Goal: Information Seeking & Learning: Learn about a topic

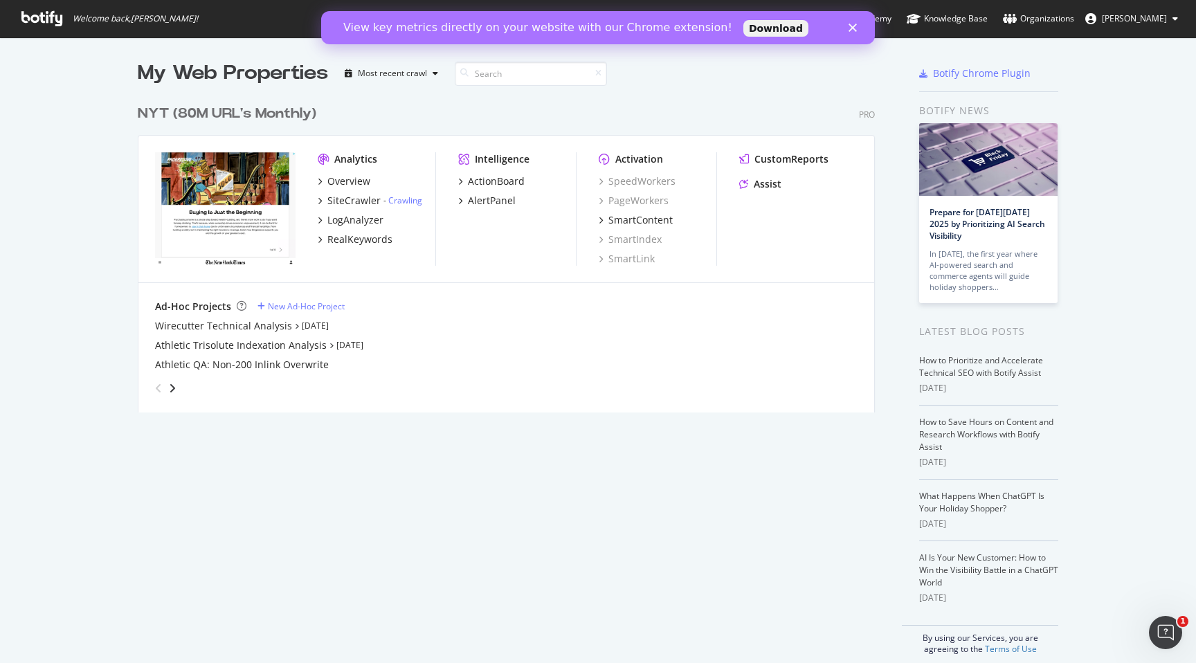
click at [859, 33] on div "View key metrics directly on your website with our Chrome extension! Download" at bounding box center [598, 28] width 554 height 22
click at [854, 28] on polygon "Close" at bounding box center [852, 28] width 8 height 8
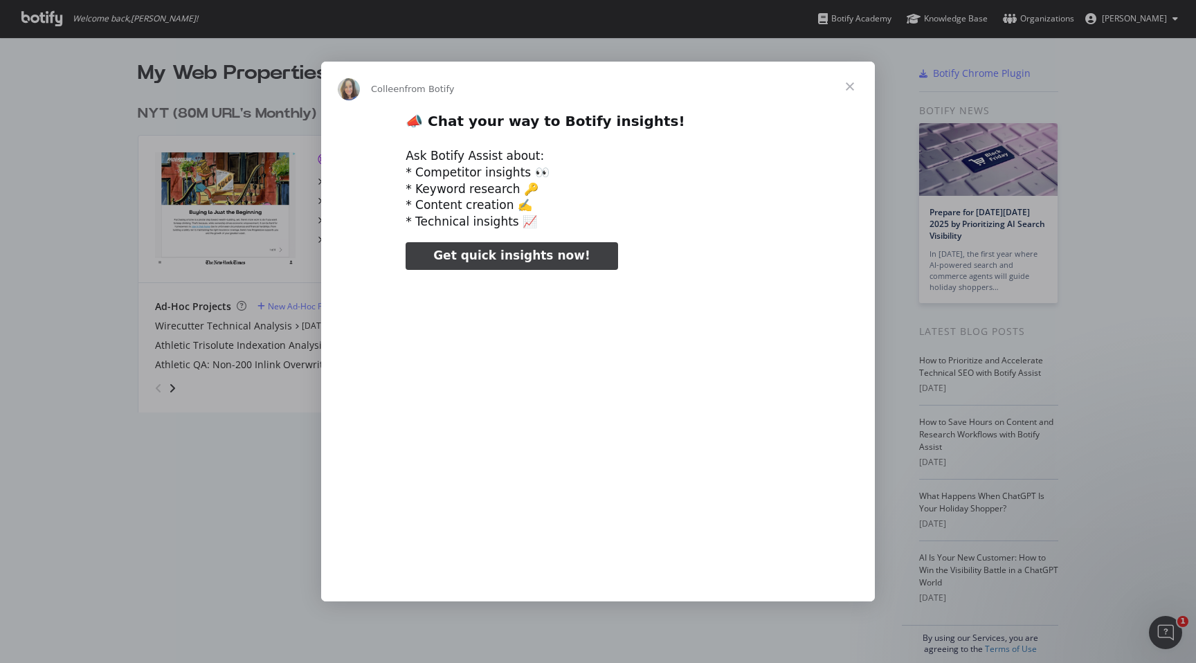
drag, startPoint x: 375, startPoint y: 75, endPoint x: 408, endPoint y: 76, distance: 32.6
click at [408, 76] on div "[PERSON_NAME] from Botify" at bounding box center [598, 87] width 554 height 50
type input "79088"
click at [850, 86] on span "Close" at bounding box center [850, 87] width 50 height 50
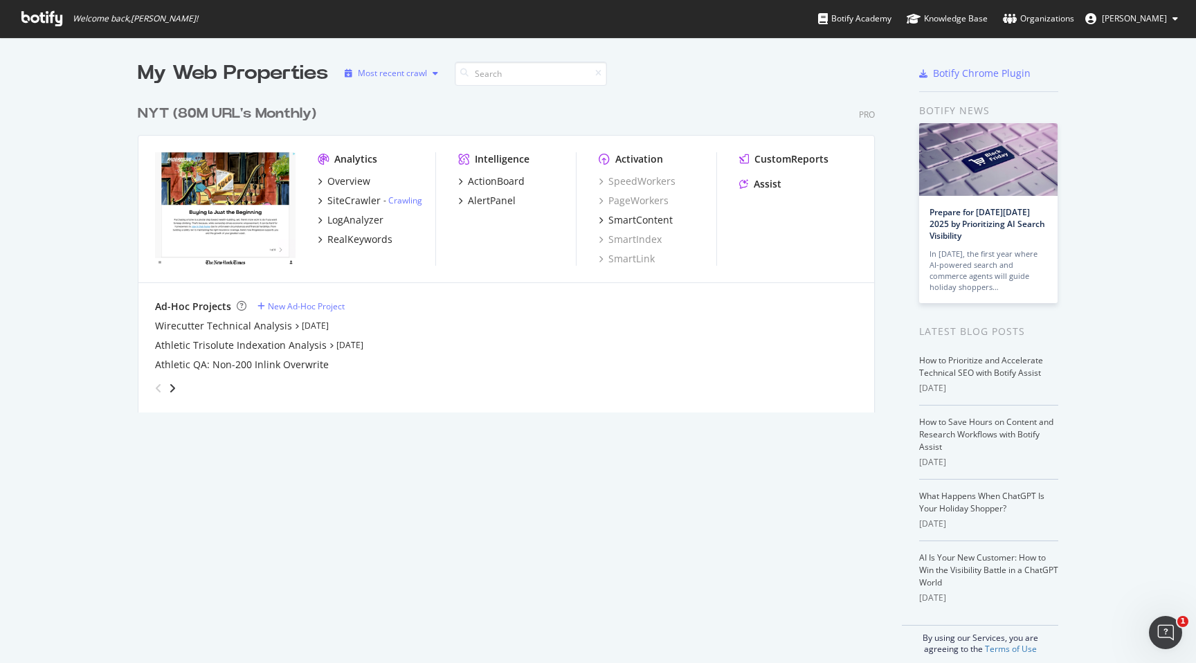
click at [428, 72] on div "button" at bounding box center [435, 73] width 17 height 8
click at [501, 74] on input at bounding box center [531, 74] width 152 height 24
type input "wire"
click at [251, 109] on div "NYT (80M URL's Monthly)" at bounding box center [227, 114] width 179 height 20
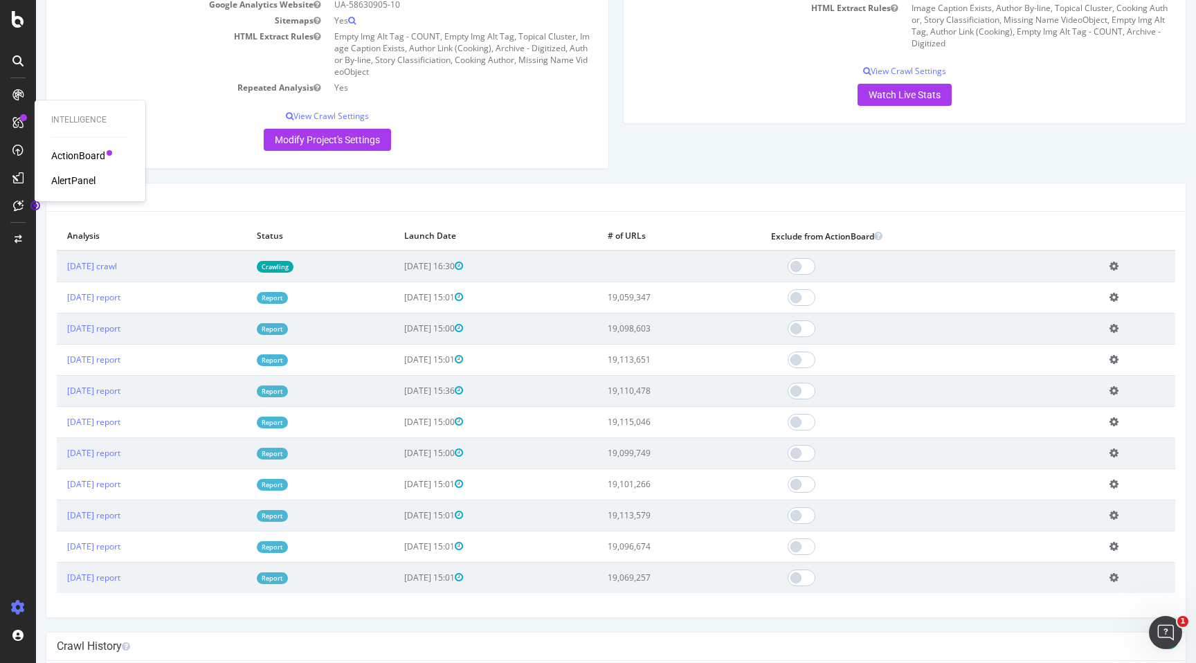
scroll to position [289, 0]
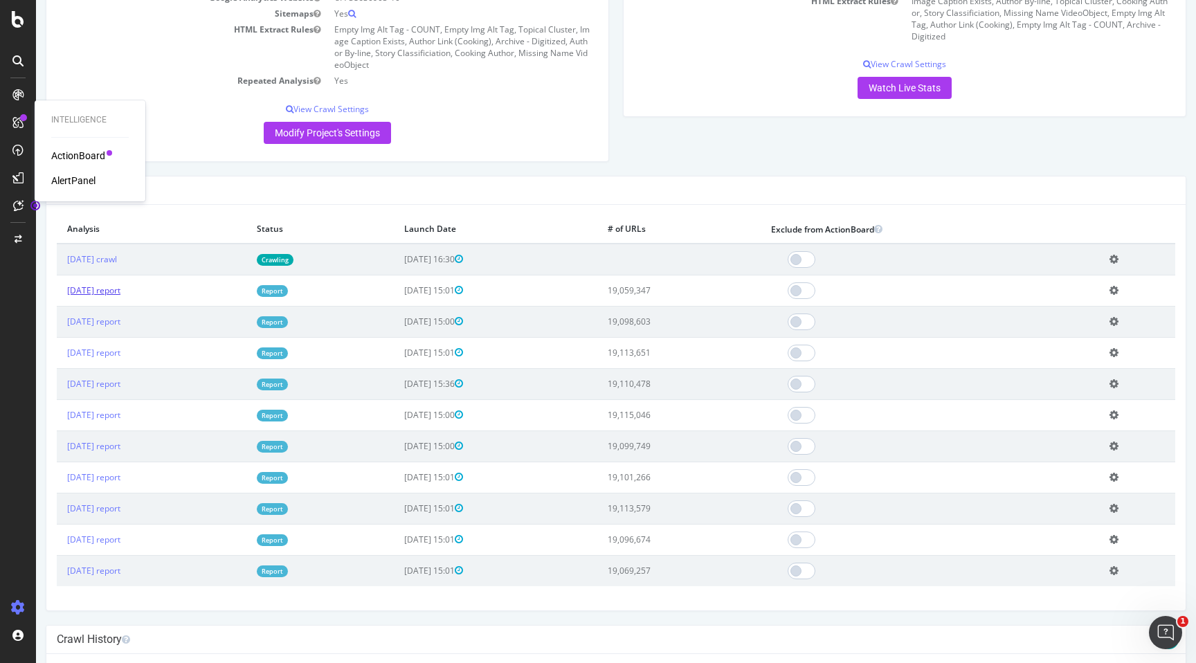
click at [120, 291] on link "[DATE] report" at bounding box center [93, 290] width 53 height 12
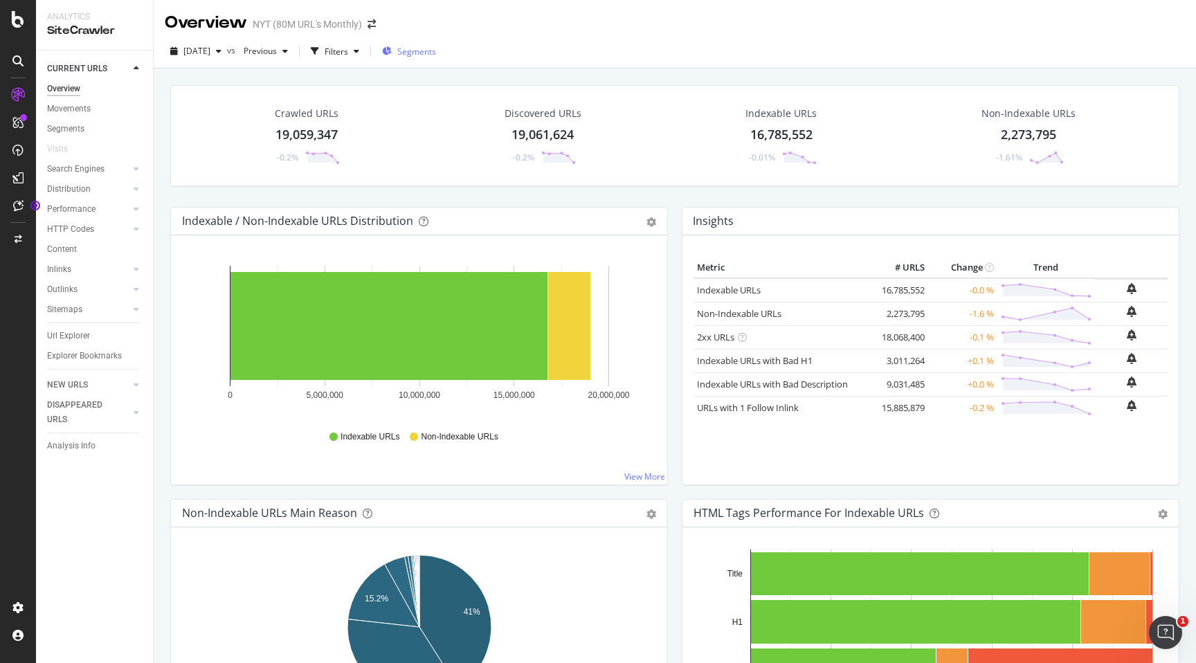
click at [425, 51] on span "Segments" at bounding box center [416, 52] width 39 height 12
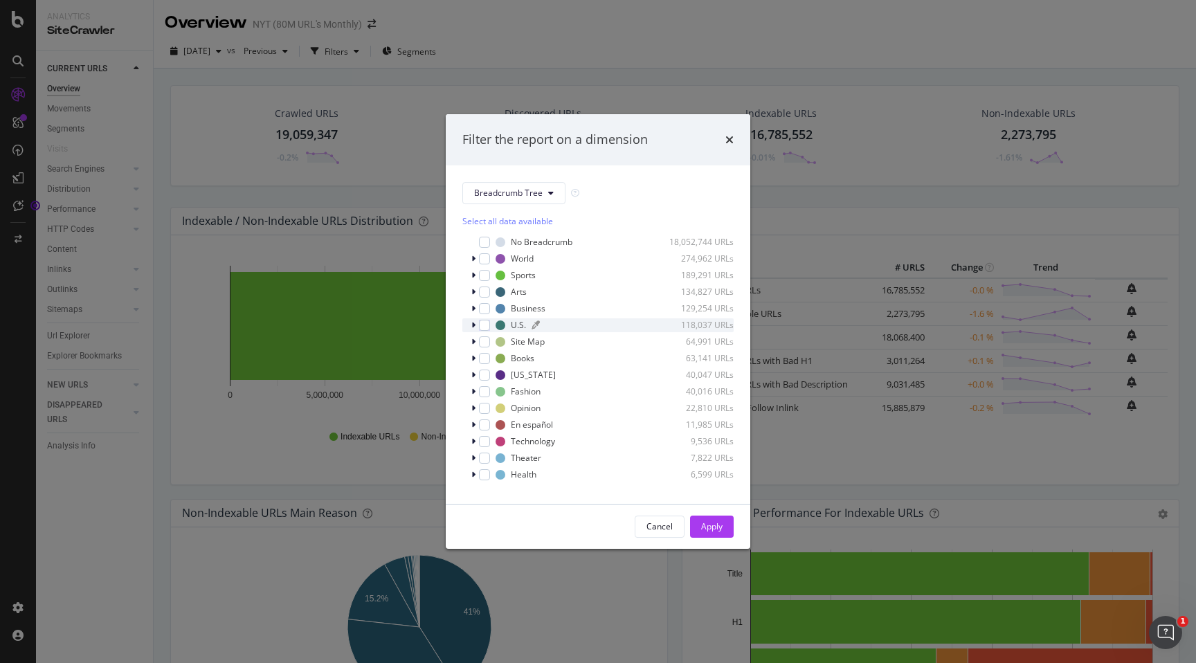
scroll to position [12, 0]
click at [500, 481] on span "Show 15 more" at bounding box center [498, 481] width 51 height 12
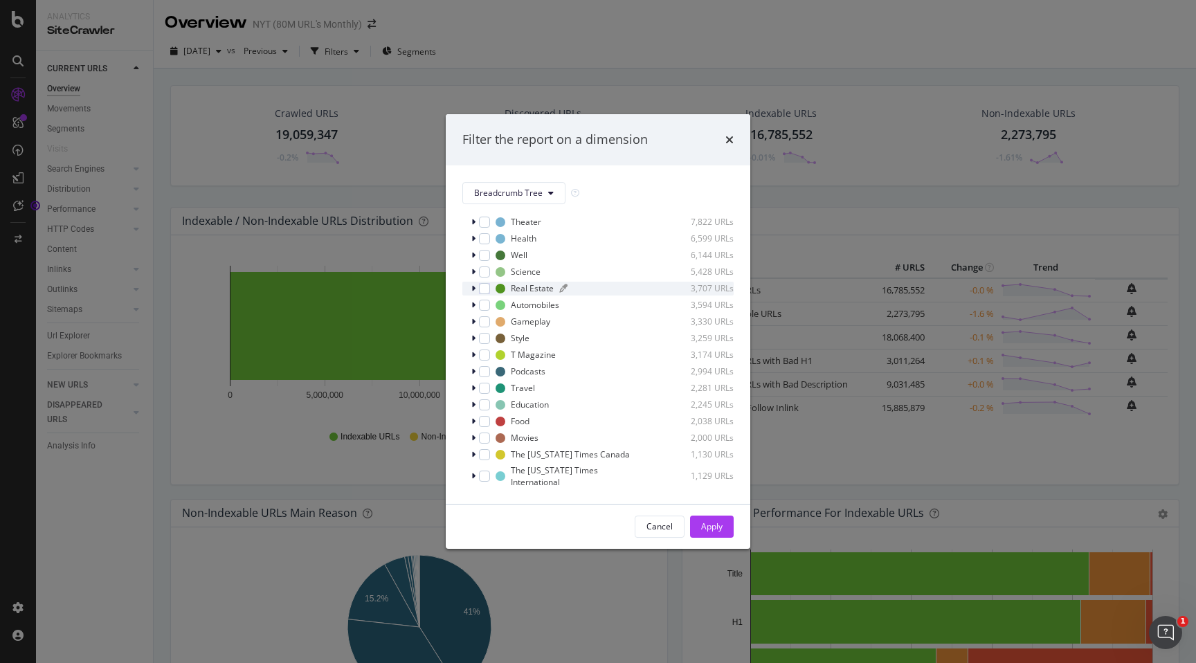
scroll to position [261, 0]
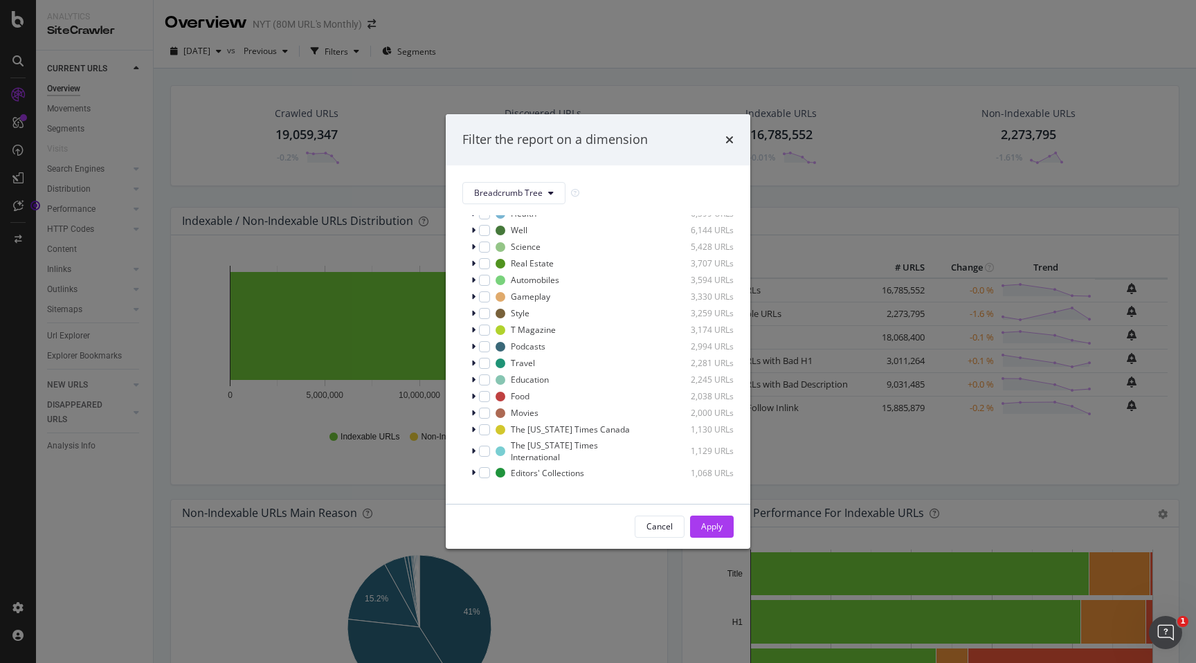
click at [490, 485] on span "Show 15 more" at bounding box center [498, 491] width 51 height 12
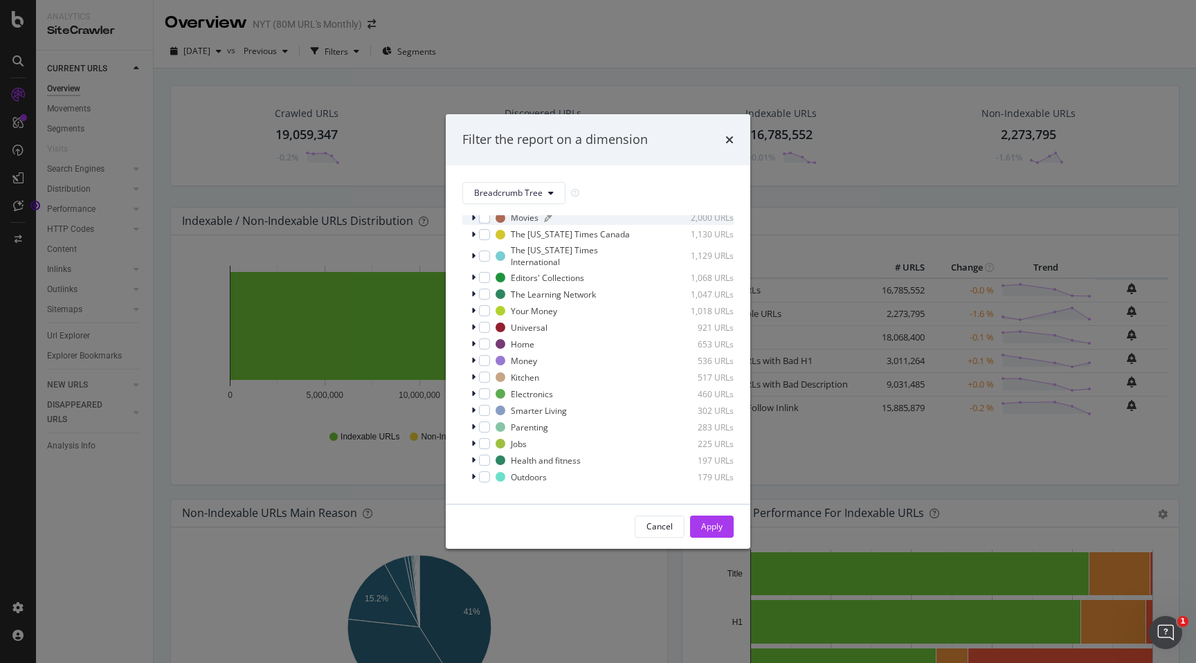
scroll to position [510, 0]
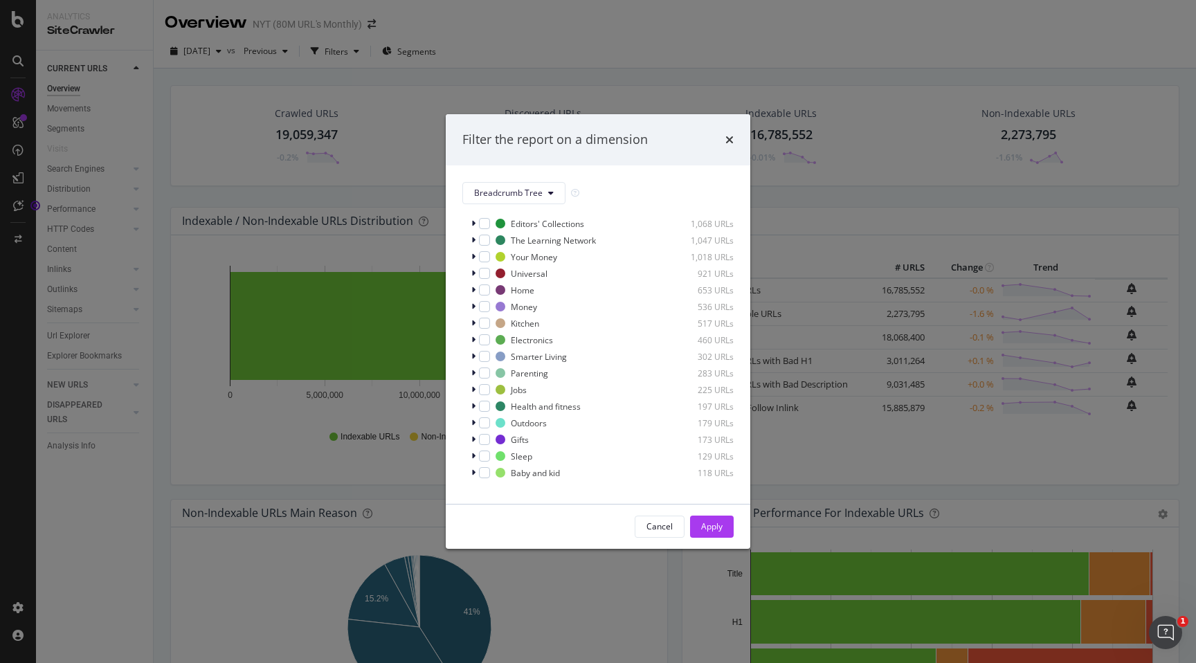
click at [520, 485] on span "Show 15 more" at bounding box center [498, 491] width 51 height 12
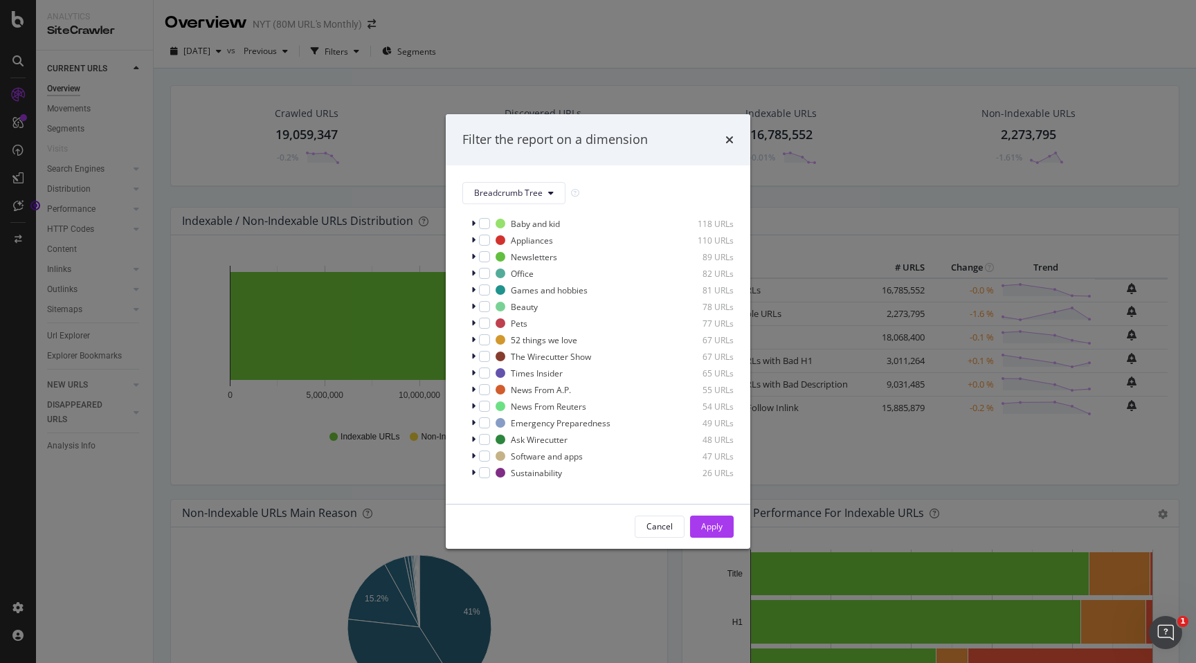
click at [525, 485] on span "Show 15 more" at bounding box center [498, 491] width 51 height 12
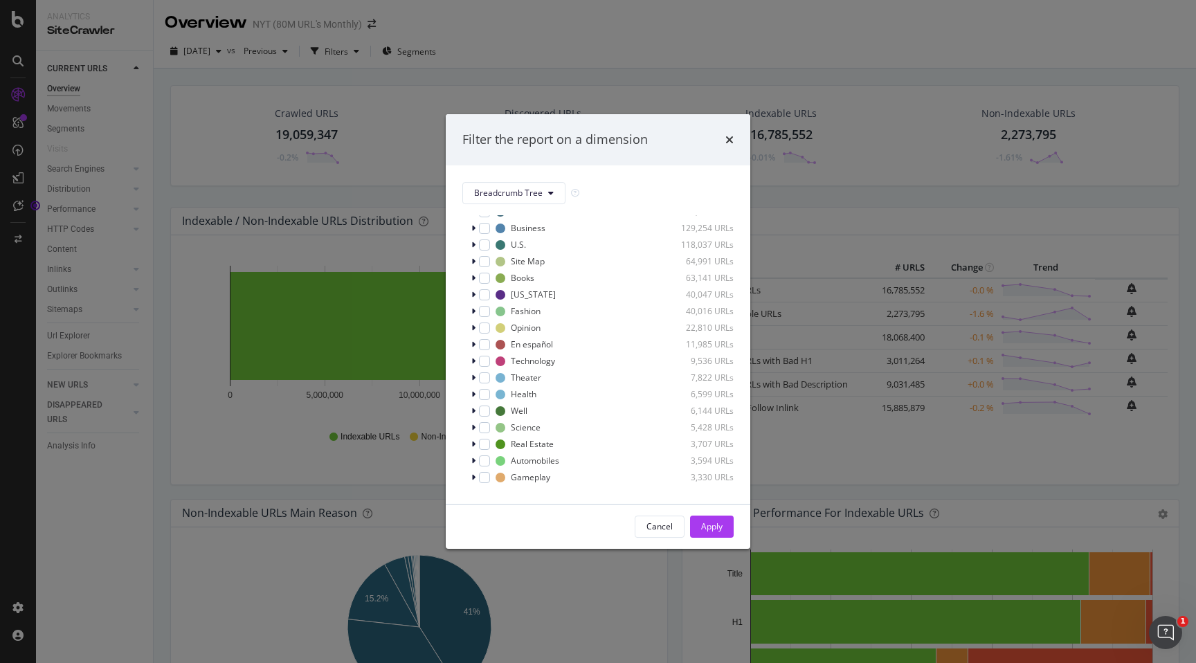
scroll to position [0, 0]
click at [552, 196] on button "Breadcrumb Tree" at bounding box center [513, 193] width 103 height 22
click at [538, 293] on span "Wirecutter_Segments" at bounding box center [537, 299] width 126 height 12
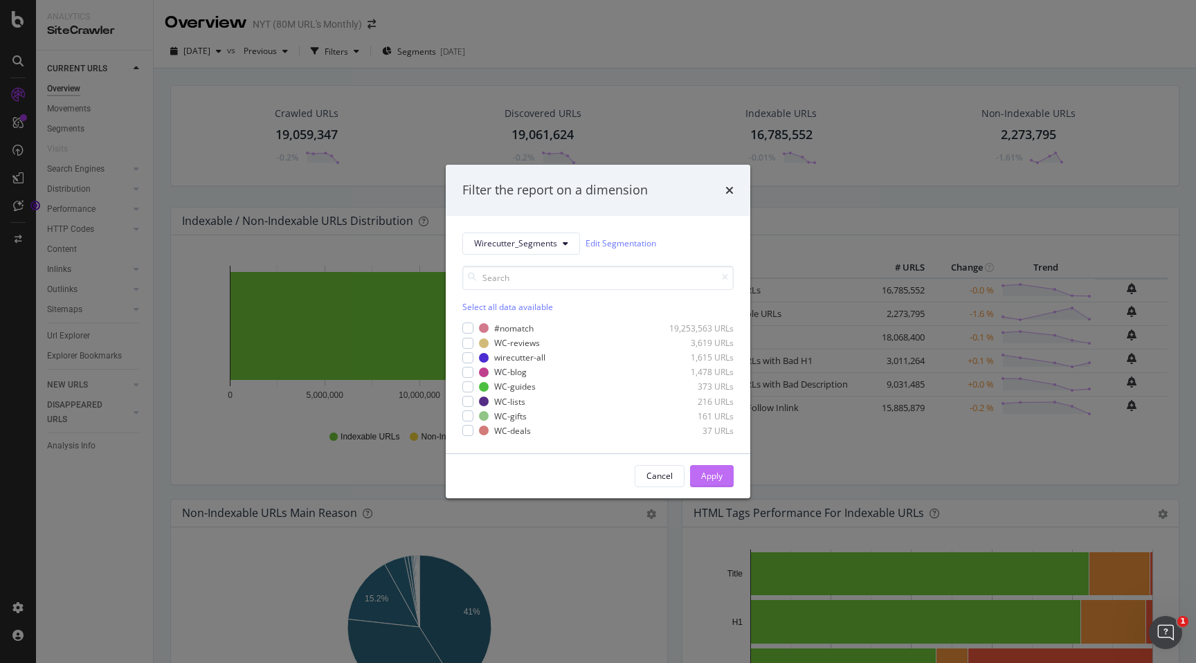
click at [711, 475] on div "Apply" at bounding box center [711, 476] width 21 height 12
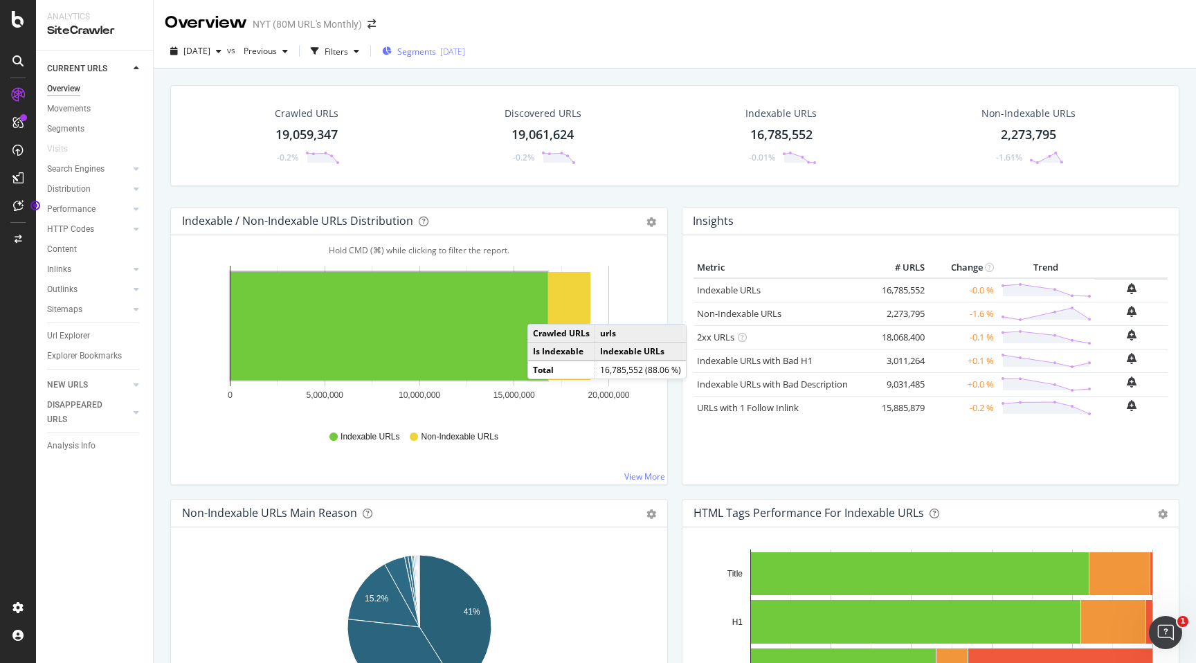
click at [436, 51] on span "Segments" at bounding box center [416, 52] width 39 height 12
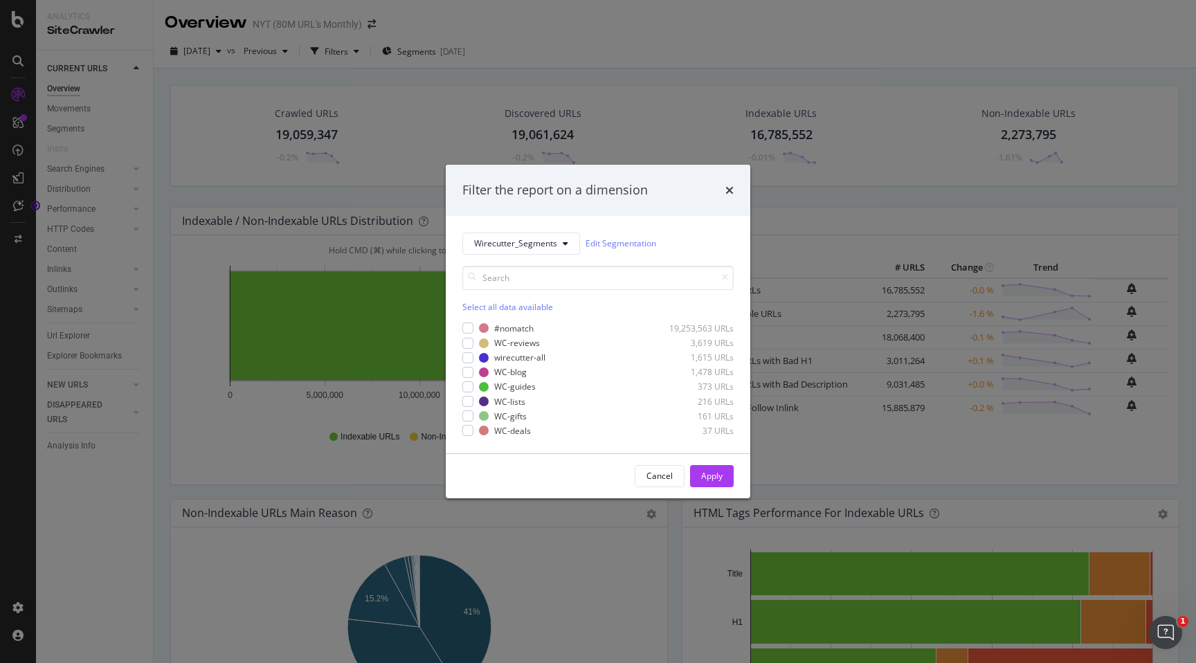
click at [477, 308] on div "Select all data available" at bounding box center [597, 307] width 271 height 12
click at [468, 328] on icon "modal" at bounding box center [468, 328] width 6 height 7
click at [725, 477] on button "Apply" at bounding box center [712, 476] width 44 height 22
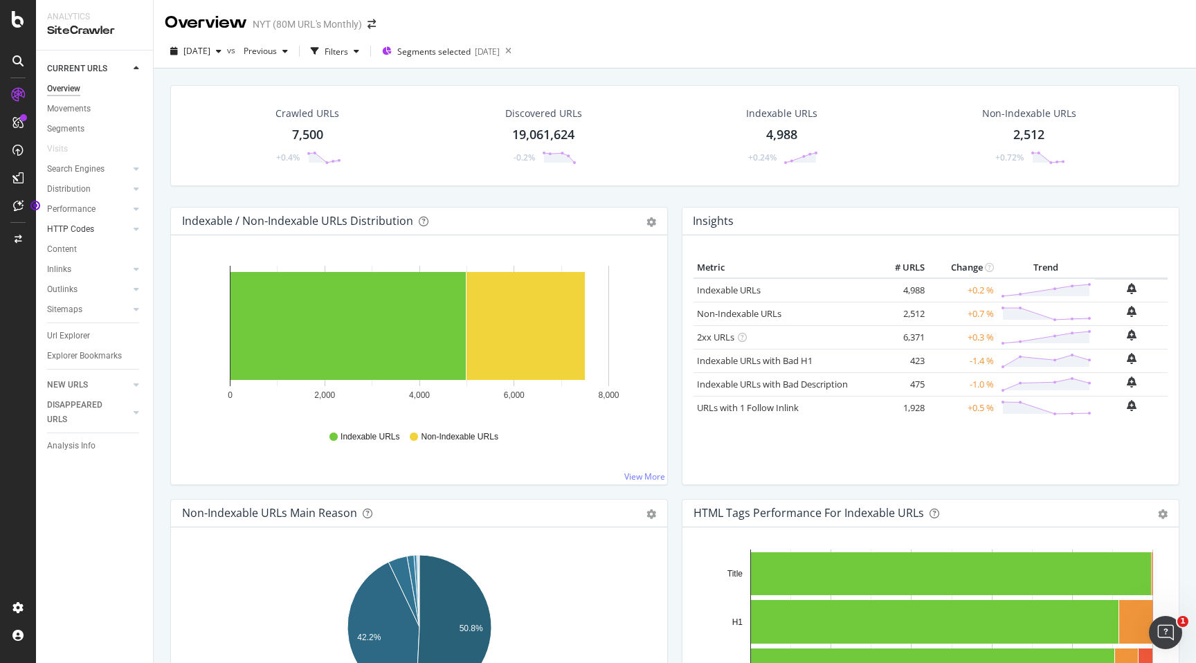
click at [100, 232] on link "HTTP Codes" at bounding box center [88, 229] width 82 height 15
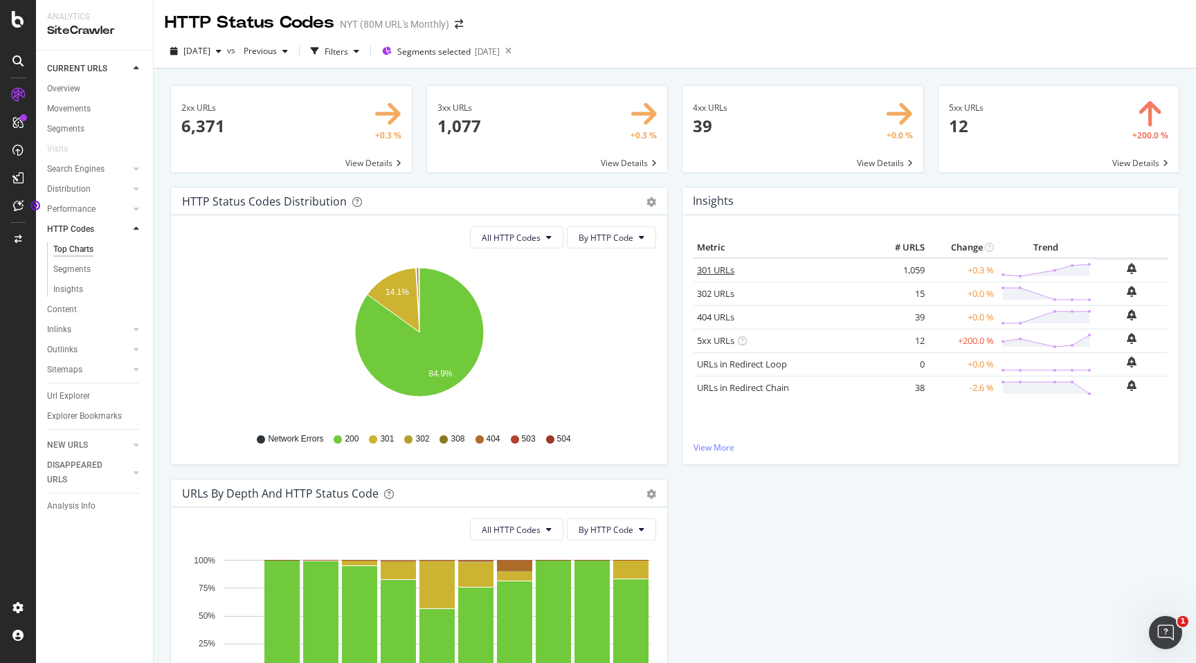
click at [724, 270] on link "301 URLs" at bounding box center [715, 270] width 37 height 12
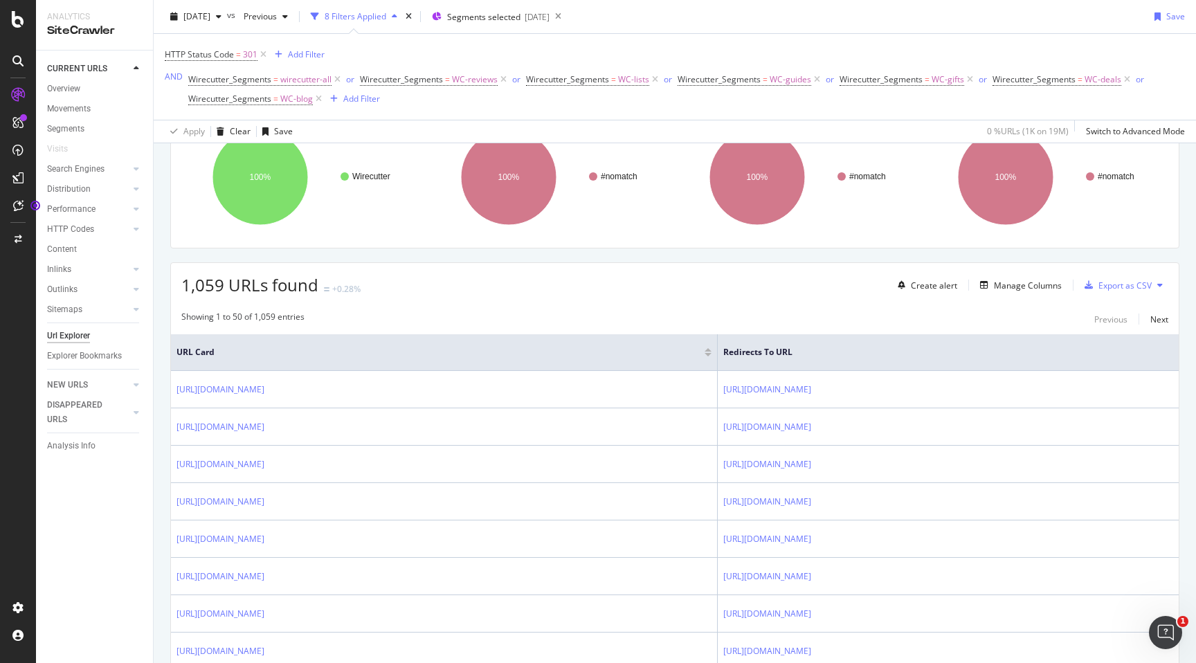
scroll to position [134, 0]
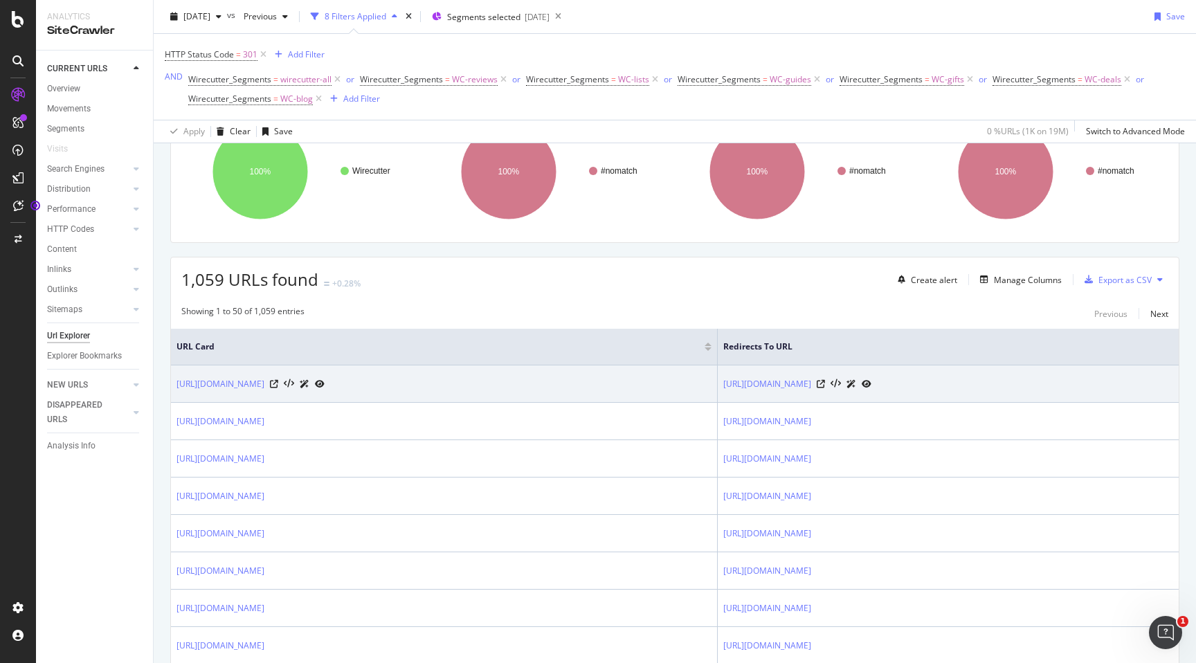
click at [522, 384] on div "[URL][DOMAIN_NAME]" at bounding box center [443, 383] width 535 height 15
click at [325, 385] on icon at bounding box center [320, 384] width 10 height 8
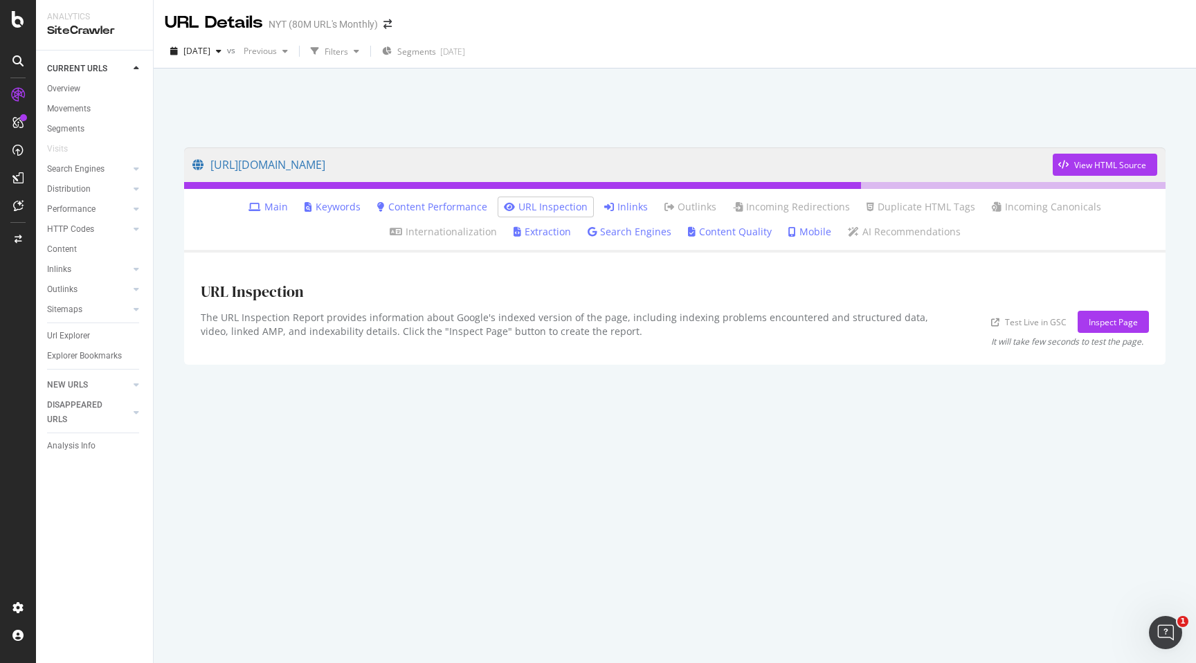
click at [604, 206] on link "Inlinks" at bounding box center [626, 207] width 44 height 14
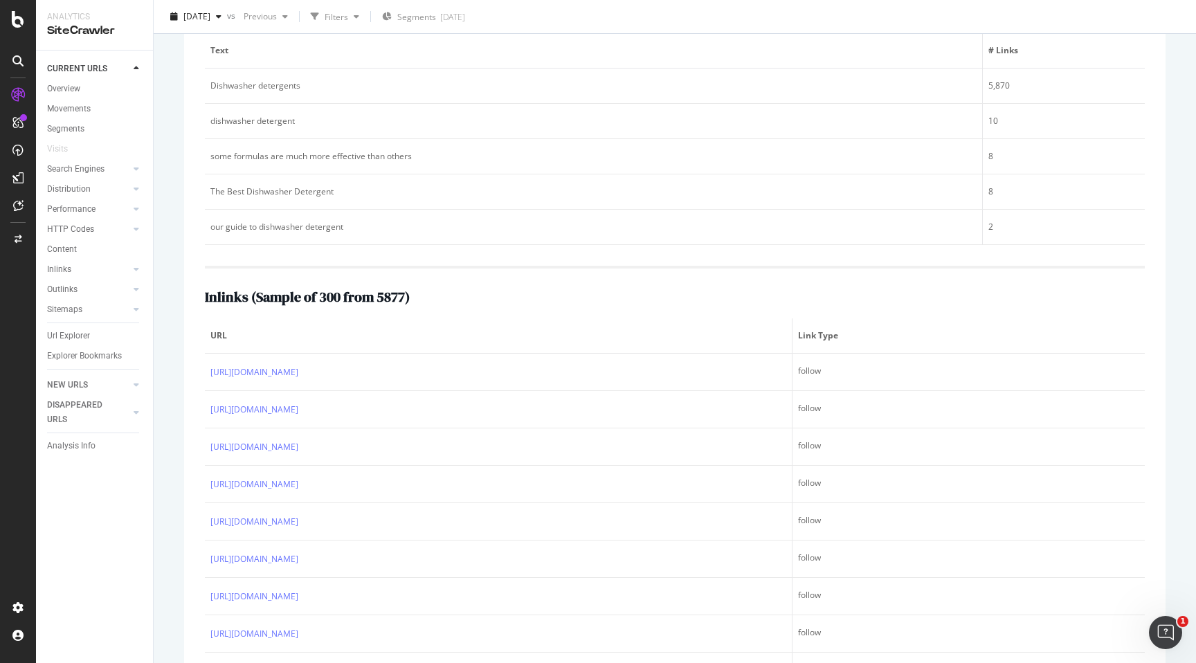
scroll to position [306, 0]
